Goal: Information Seeking & Learning: Learn about a topic

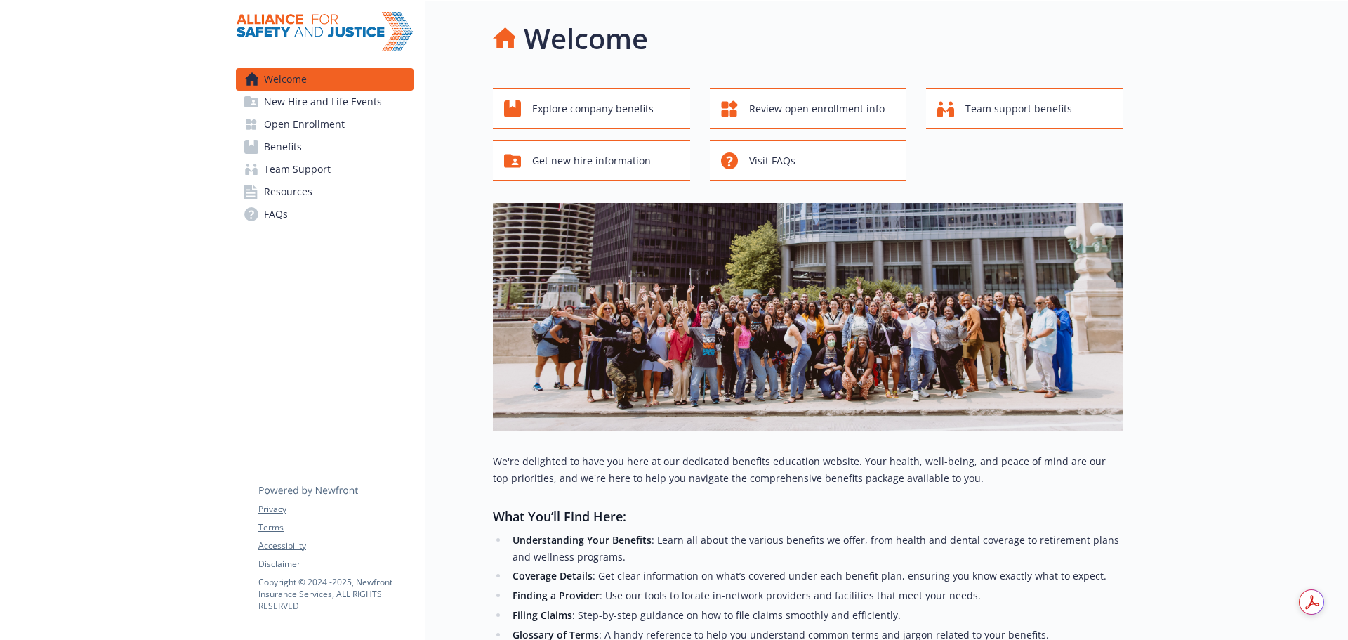
click at [298, 150] on span "Benefits" at bounding box center [283, 146] width 38 height 22
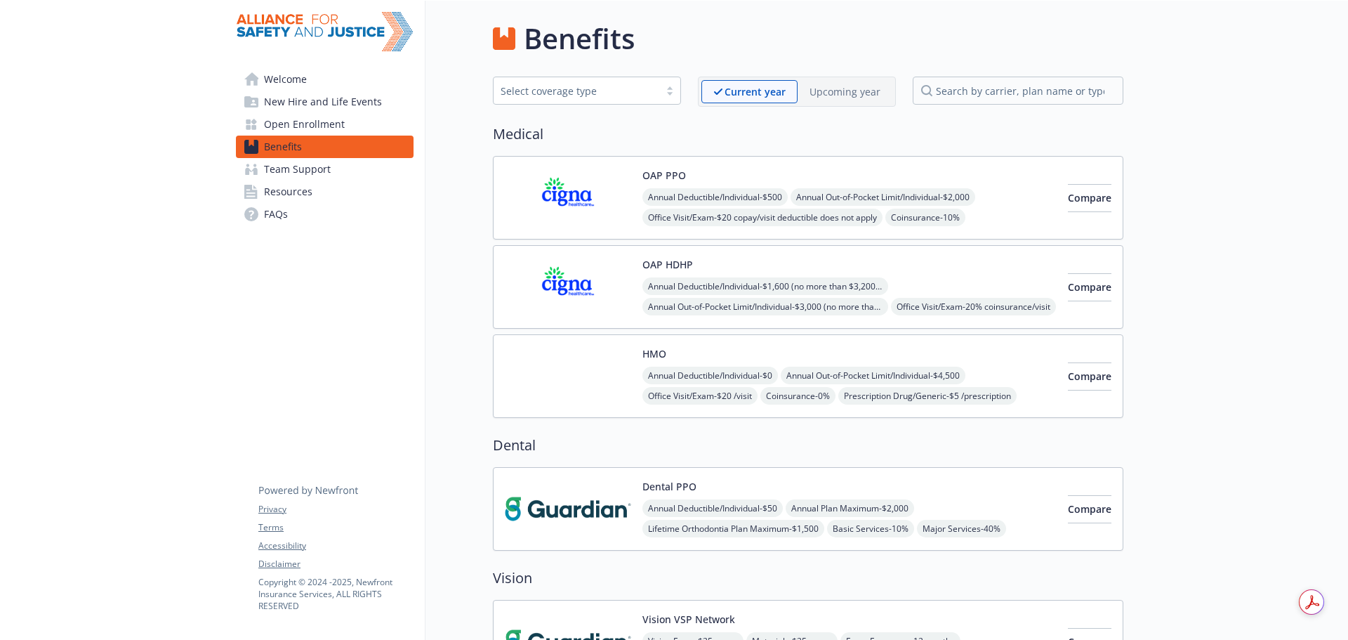
scroll to position [421, 0]
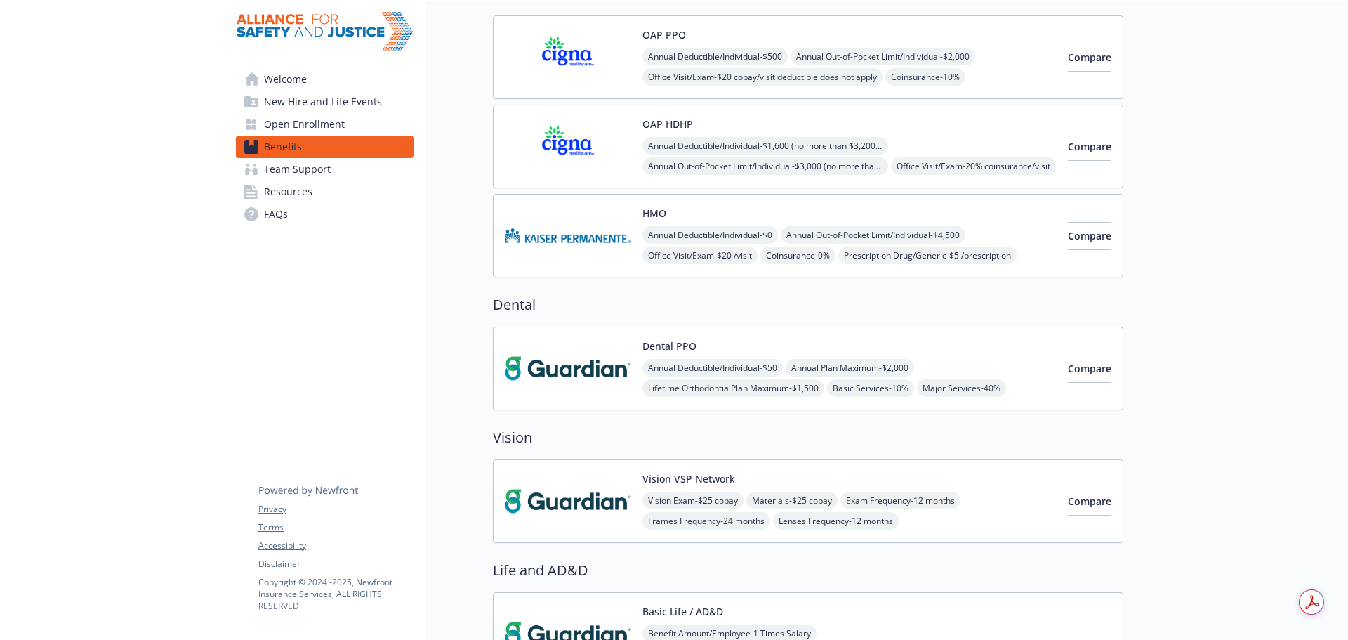
click at [548, 477] on img at bounding box center [568, 501] width 126 height 60
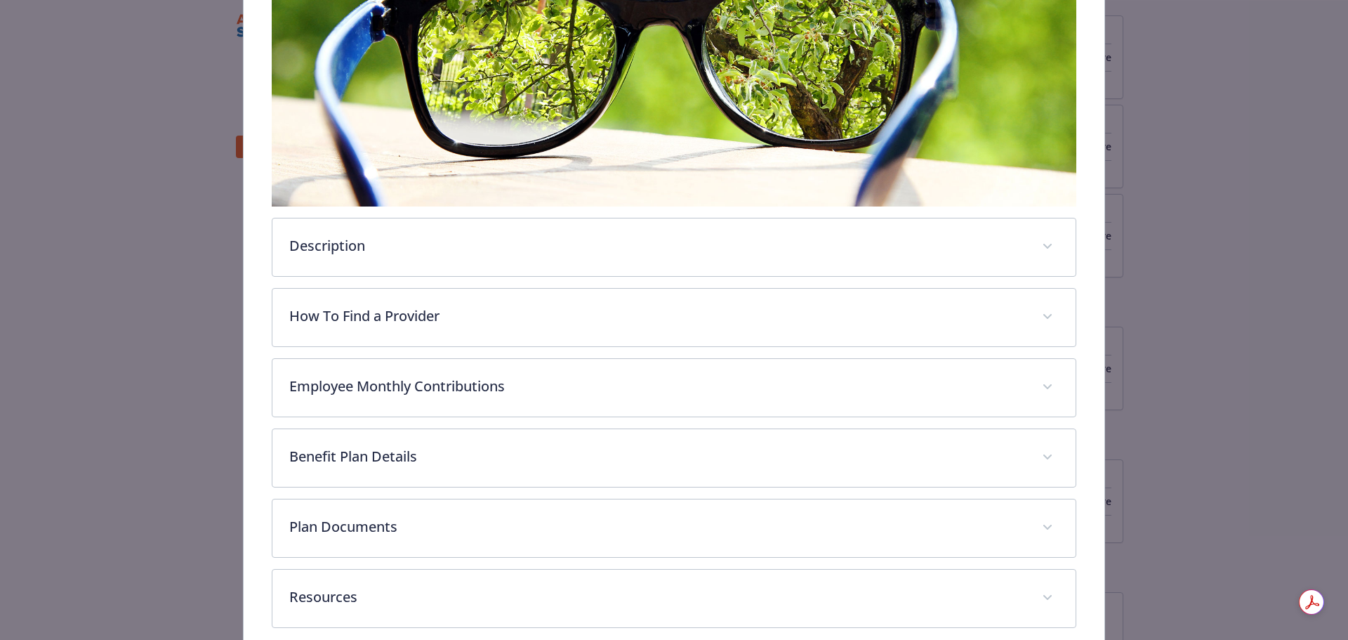
scroll to position [347, 0]
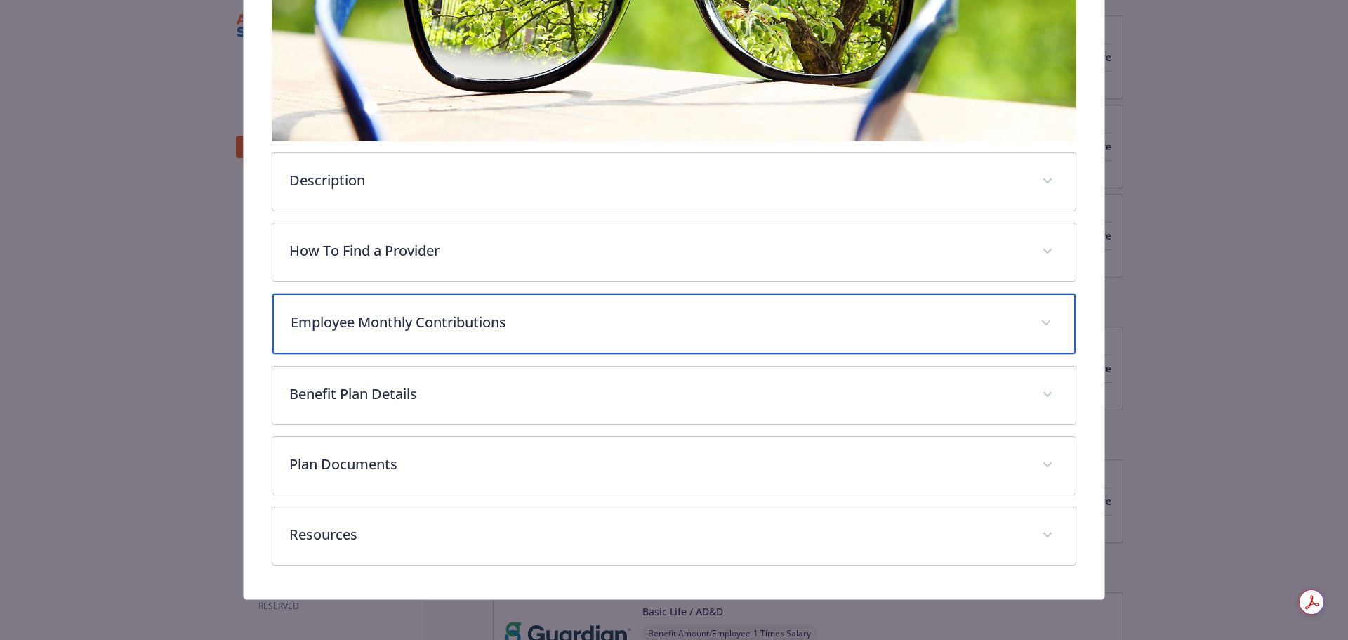
click at [445, 335] on div "Employee Monthly Contributions" at bounding box center [674, 323] width 804 height 60
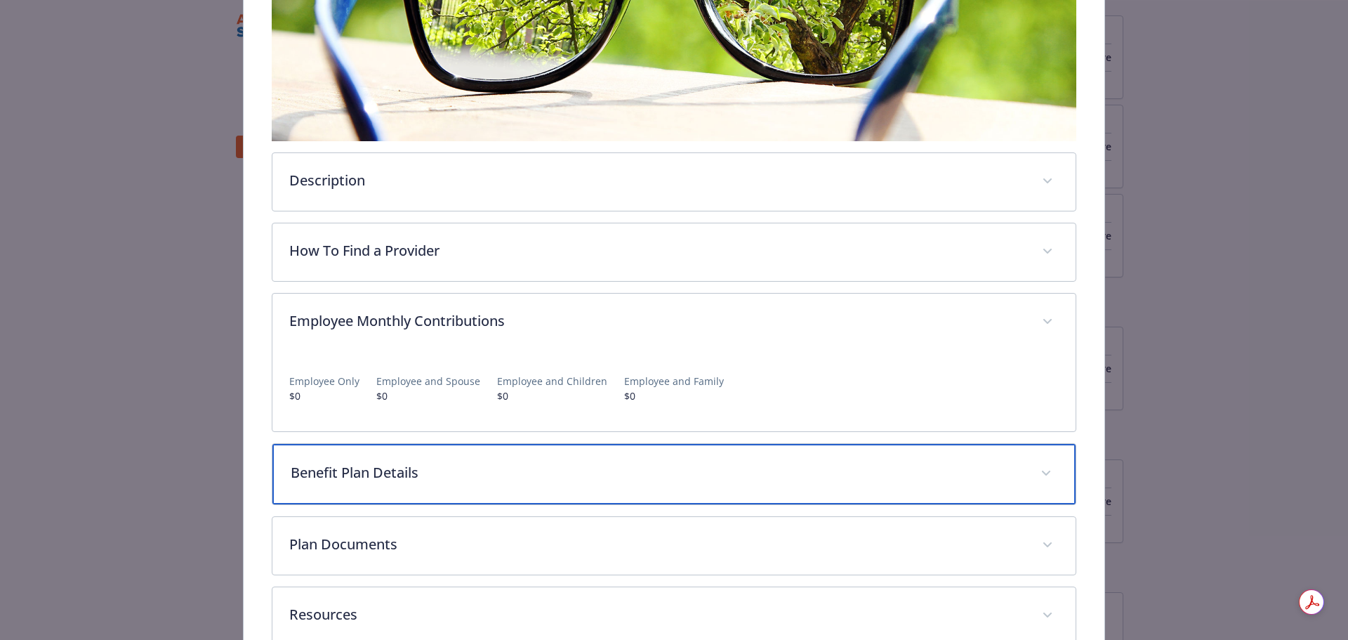
click at [449, 458] on div "Benefit Plan Details" at bounding box center [674, 474] width 804 height 60
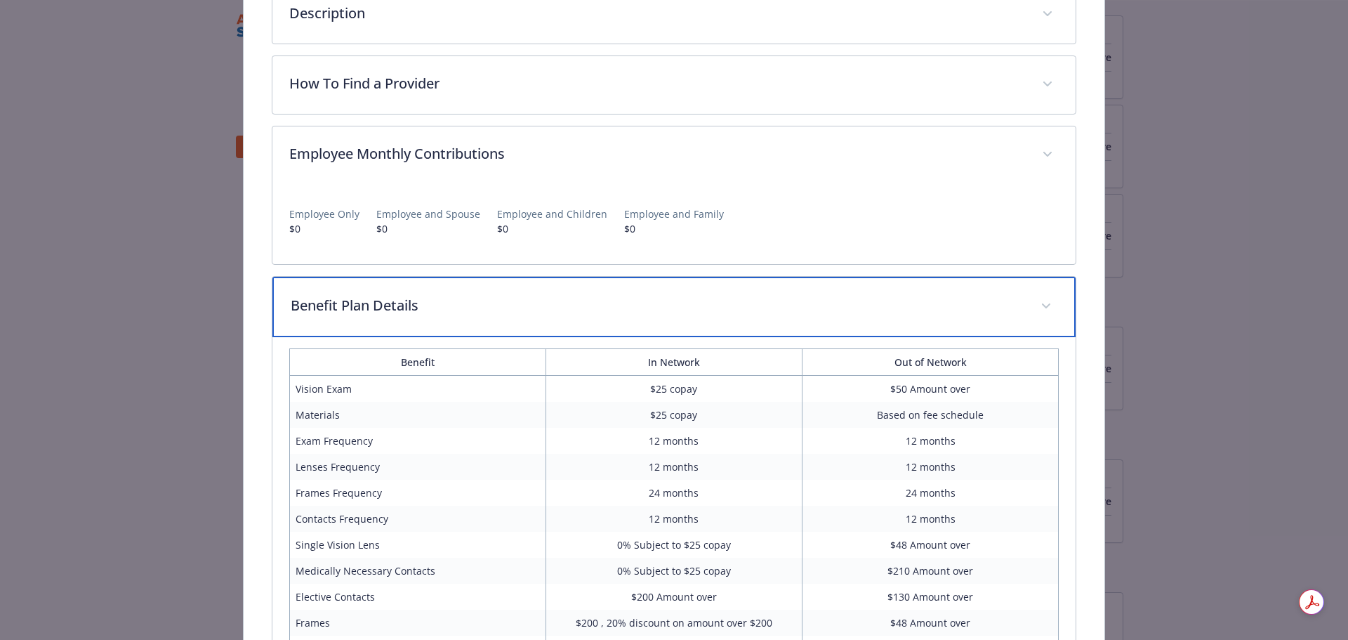
scroll to position [698, 0]
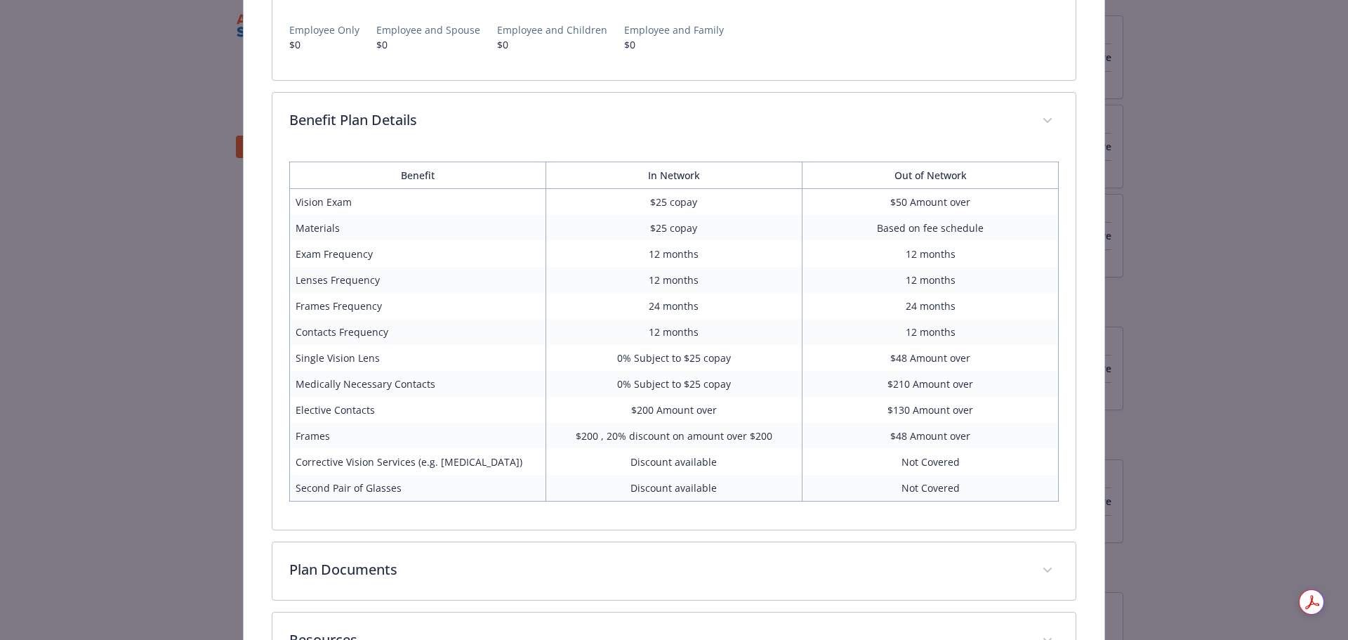
click at [609, 536] on div "Description Alliance for Safety and Justice vision plan gives you the freedom t…" at bounding box center [674, 105] width 805 height 1132
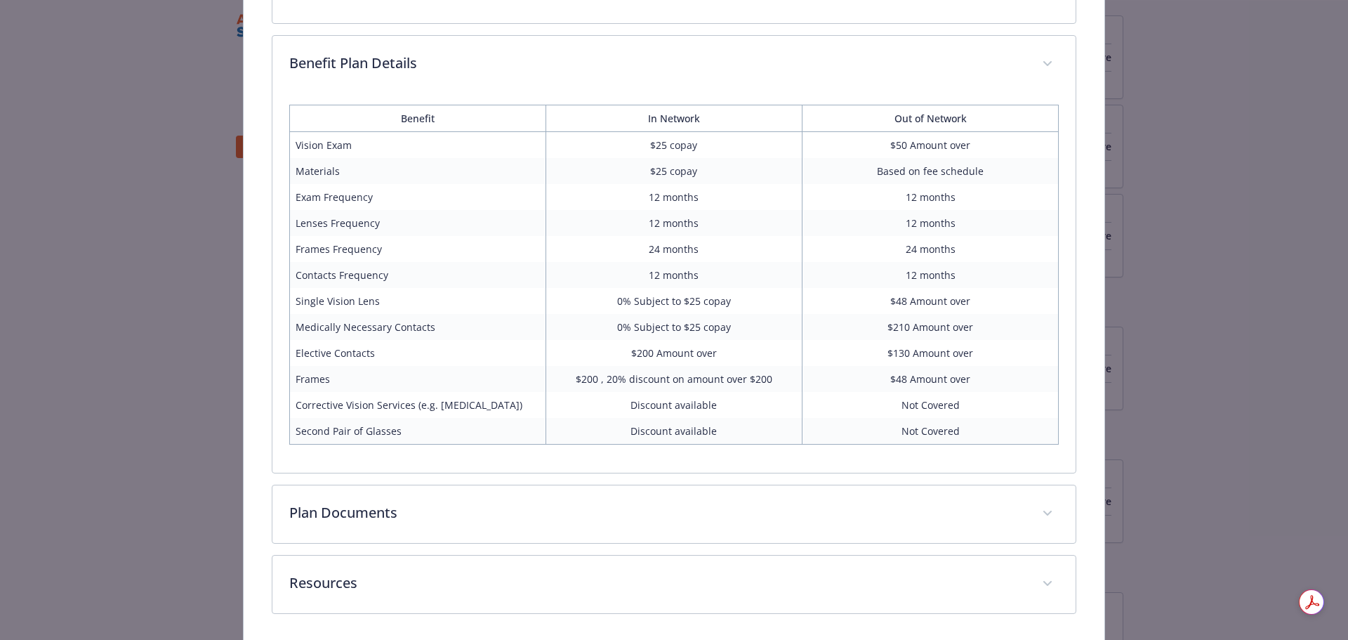
scroll to position [806, 0]
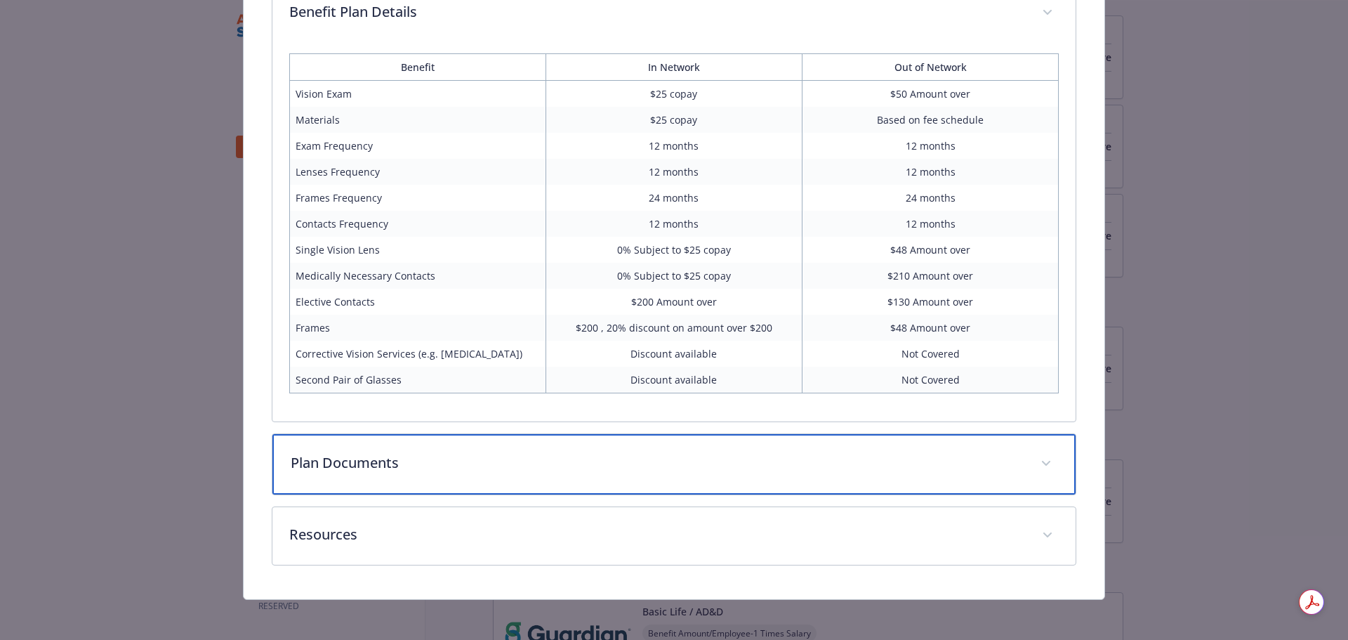
click at [659, 481] on div "Plan Documents" at bounding box center [674, 464] width 804 height 60
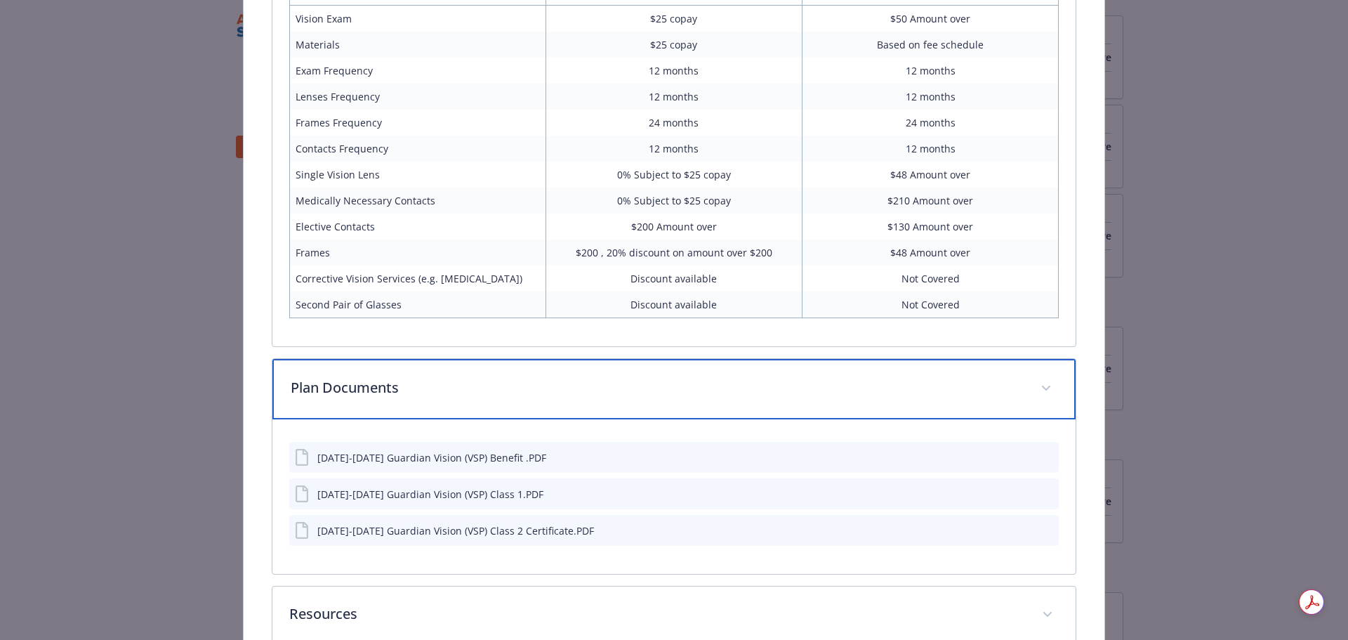
scroll to position [963, 0]
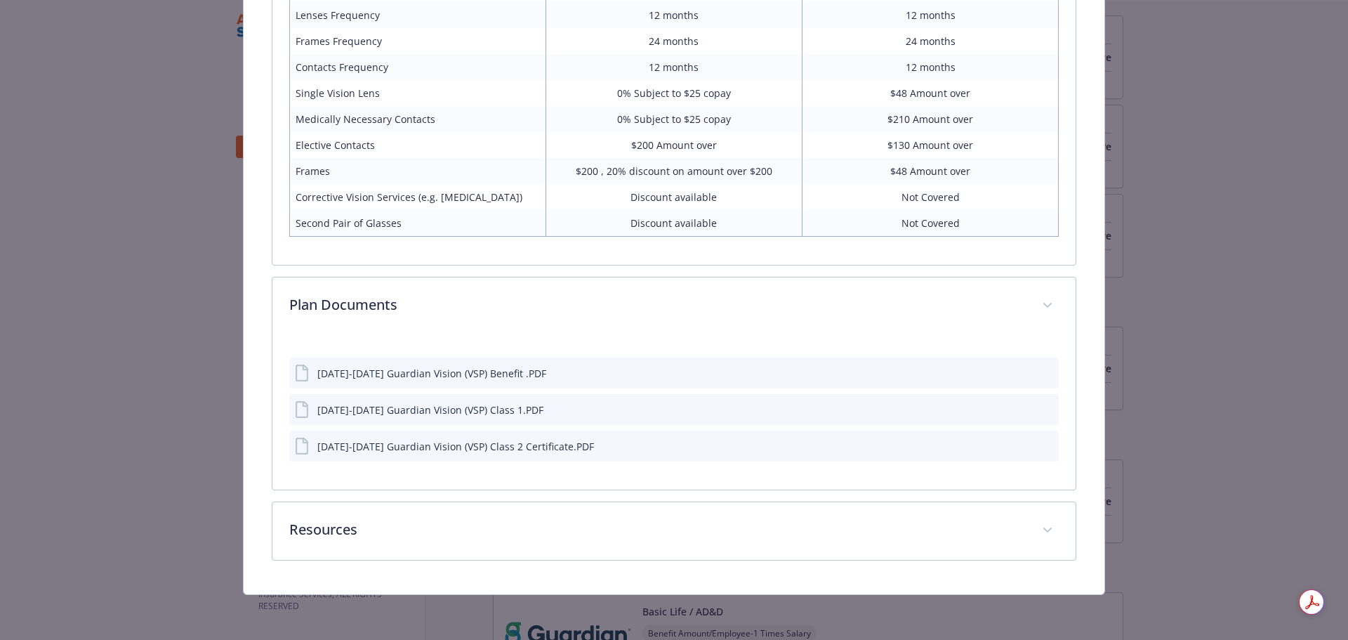
click at [1039, 375] on icon "preview file" at bounding box center [1045, 372] width 13 height 10
